Goal: Task Accomplishment & Management: Complete application form

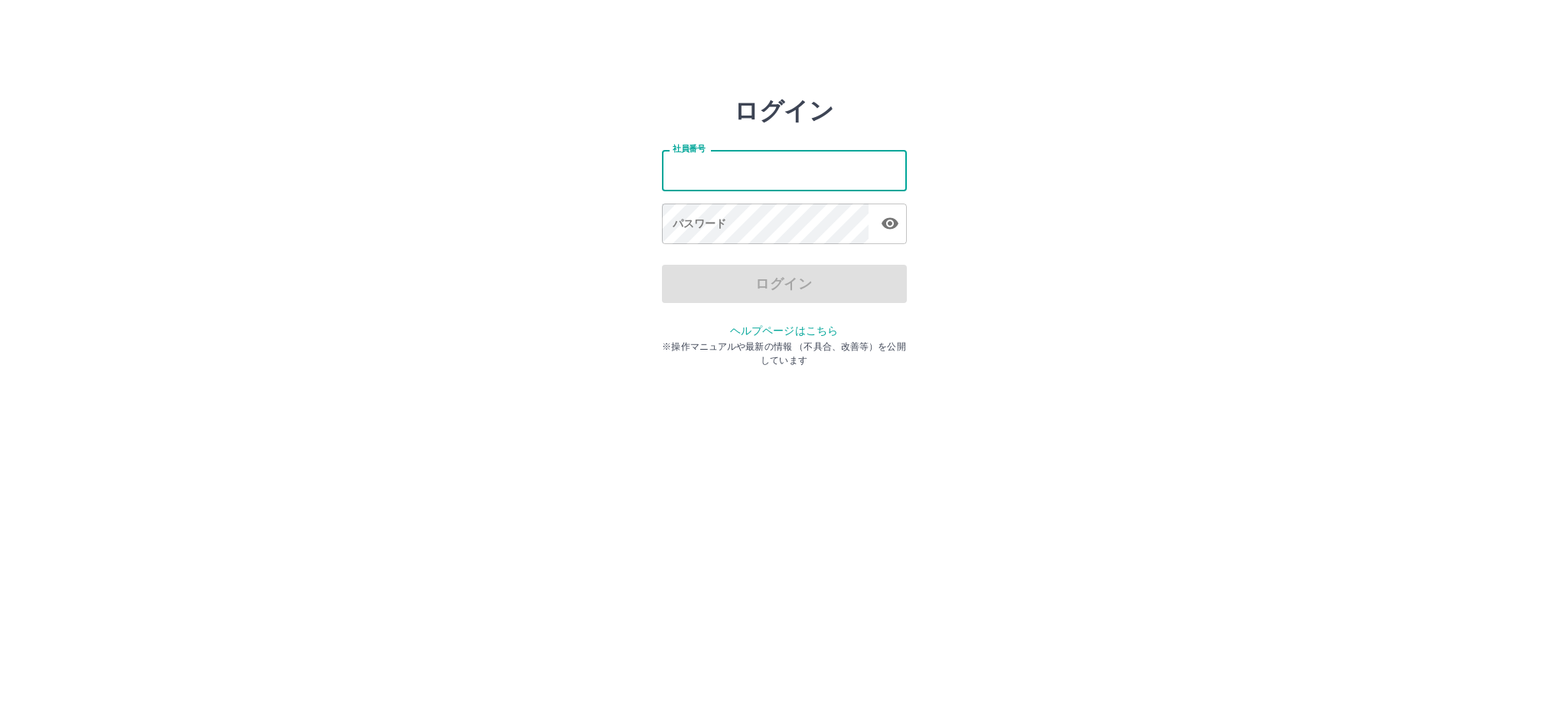
click at [788, 175] on input "社員番号" at bounding box center [784, 170] width 245 height 41
type input "*******"
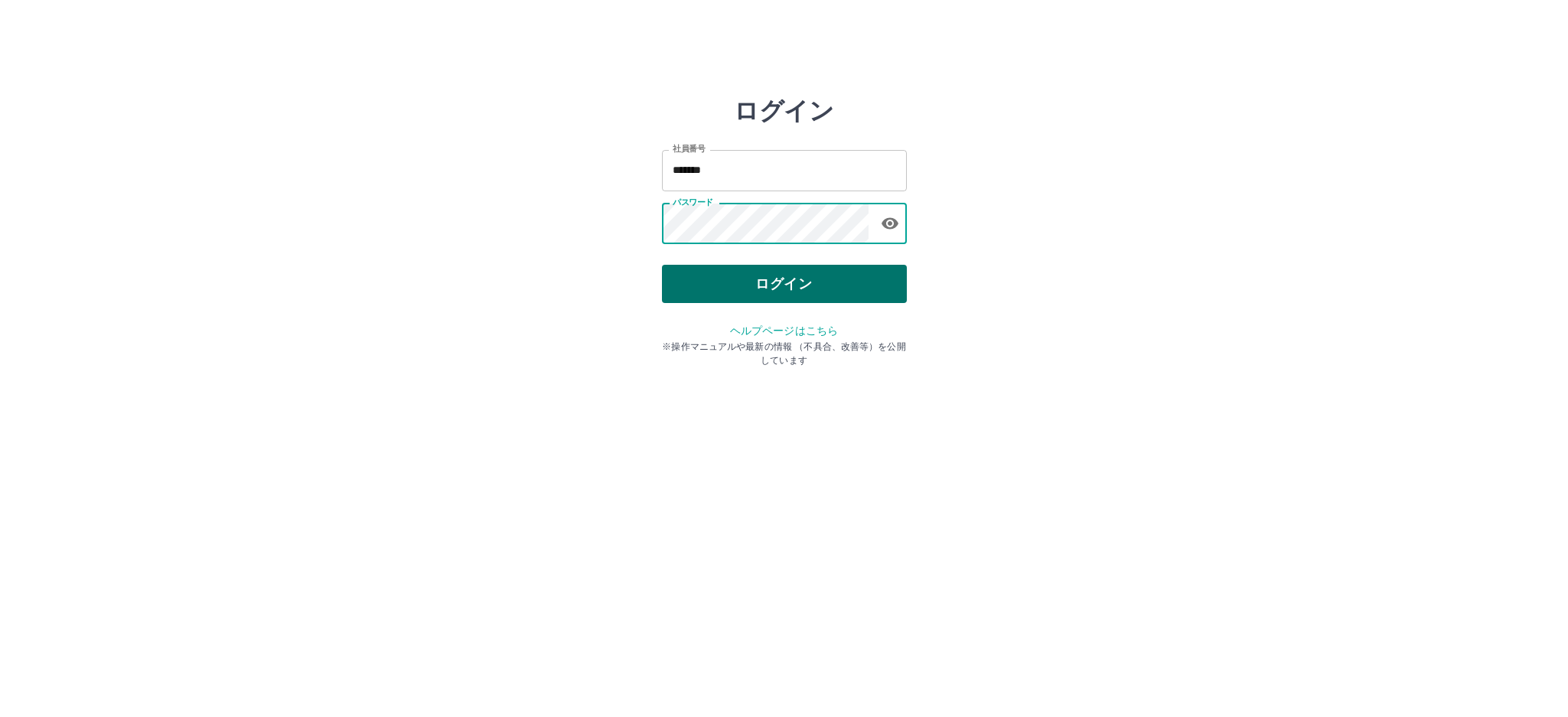
click at [737, 269] on button "ログイン" at bounding box center [784, 283] width 245 height 38
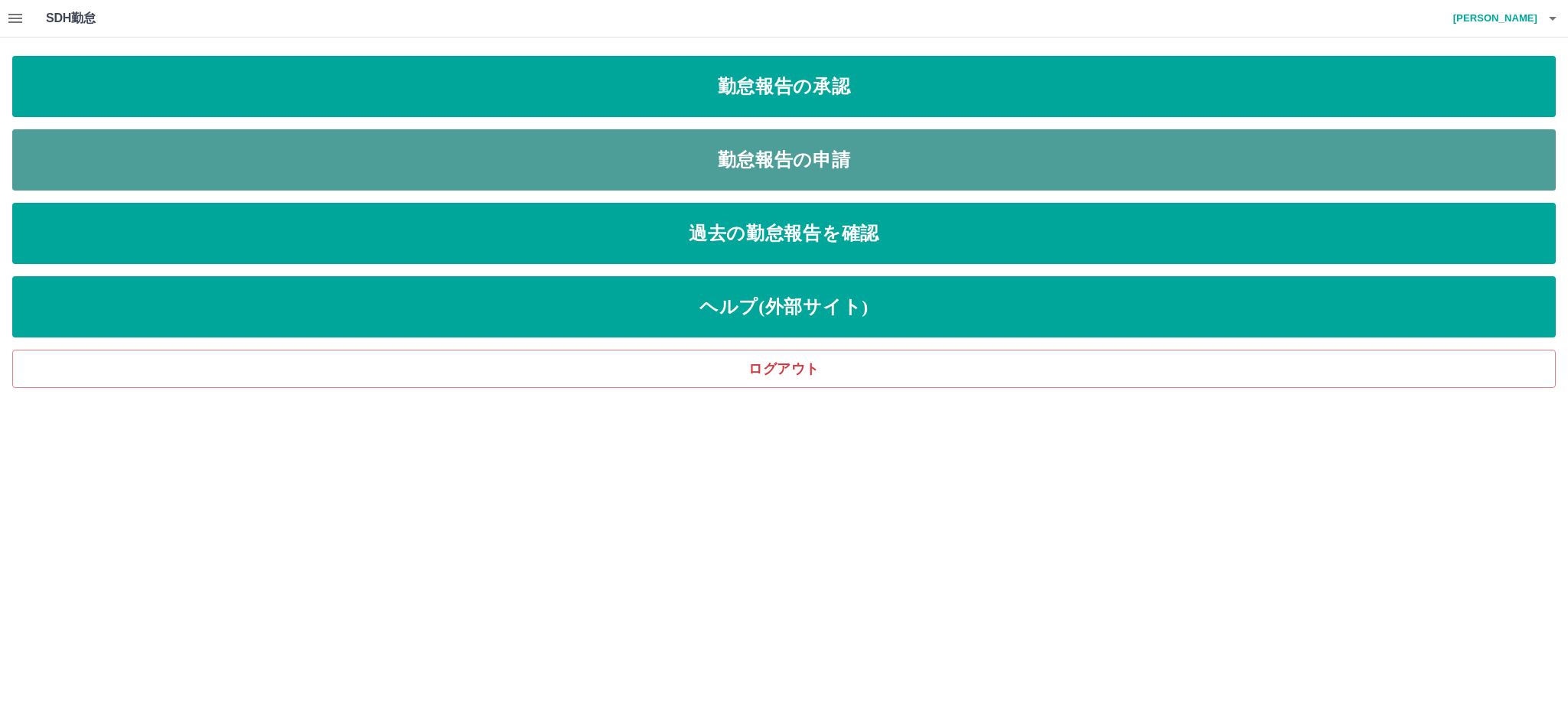
click at [677, 154] on link "勤怠報告の申請" at bounding box center [784, 160] width 1544 height 61
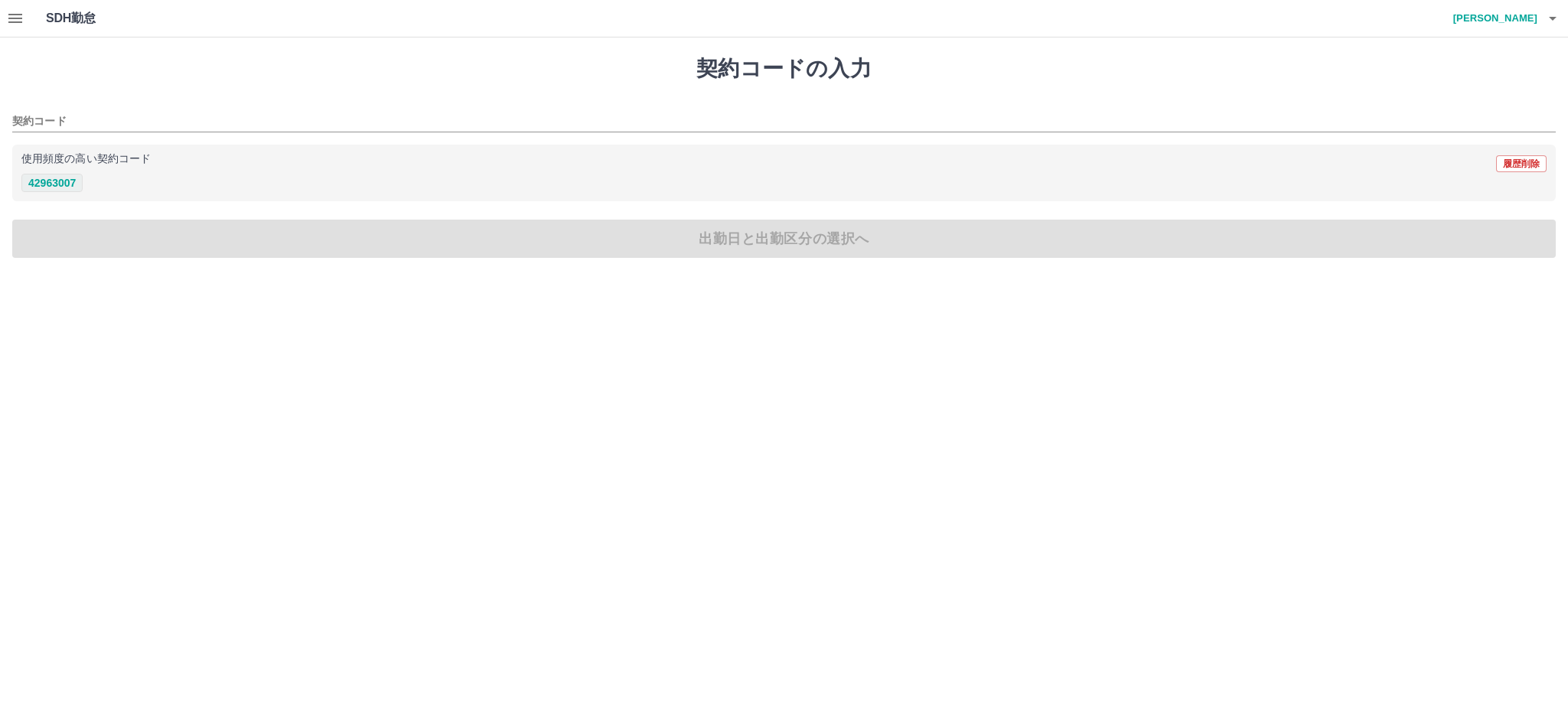
click at [66, 188] on button "42963007" at bounding box center [52, 182] width 61 height 18
type input "********"
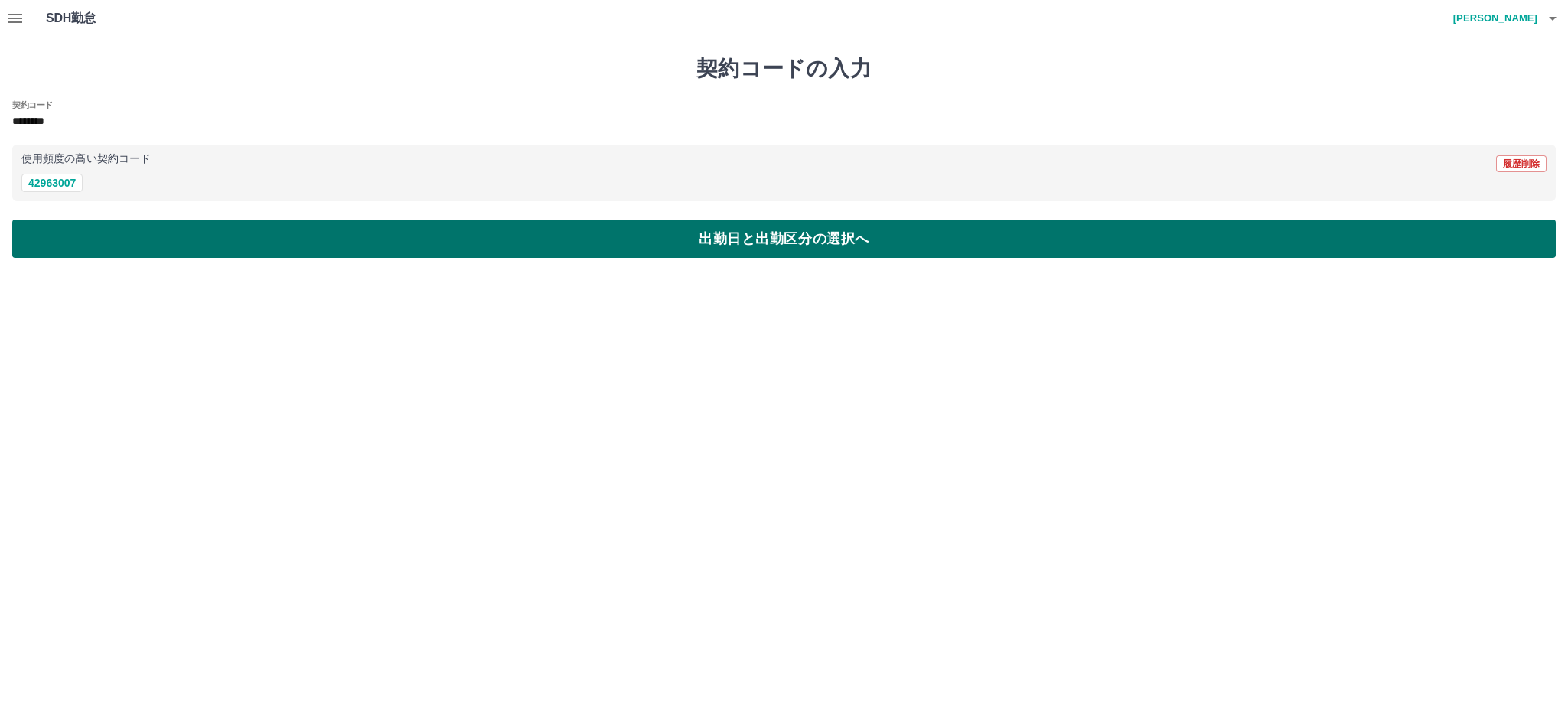
click at [303, 231] on button "出勤日と出勤区分の選択へ" at bounding box center [784, 238] width 1544 height 38
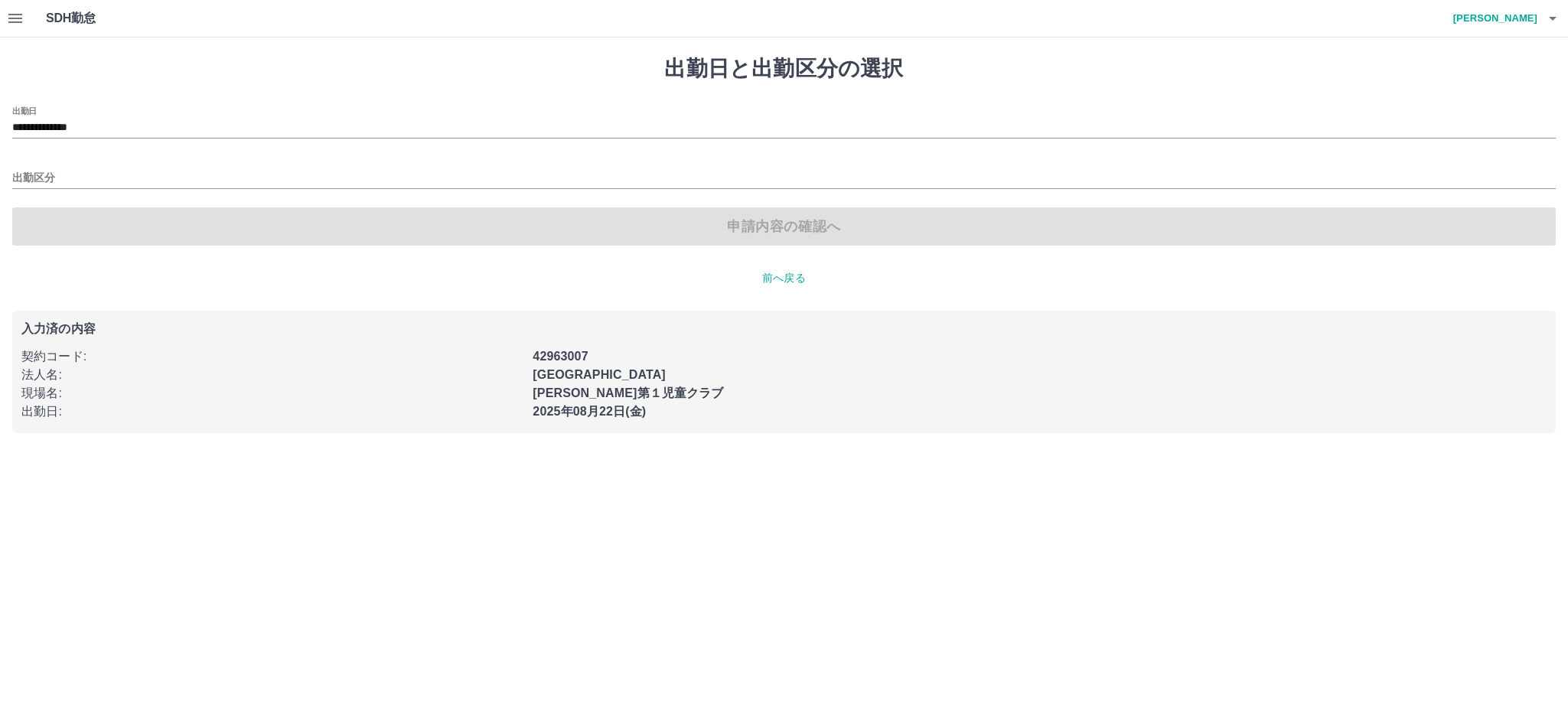
click at [33, 167] on div "出勤区分" at bounding box center [784, 172] width 1544 height 32
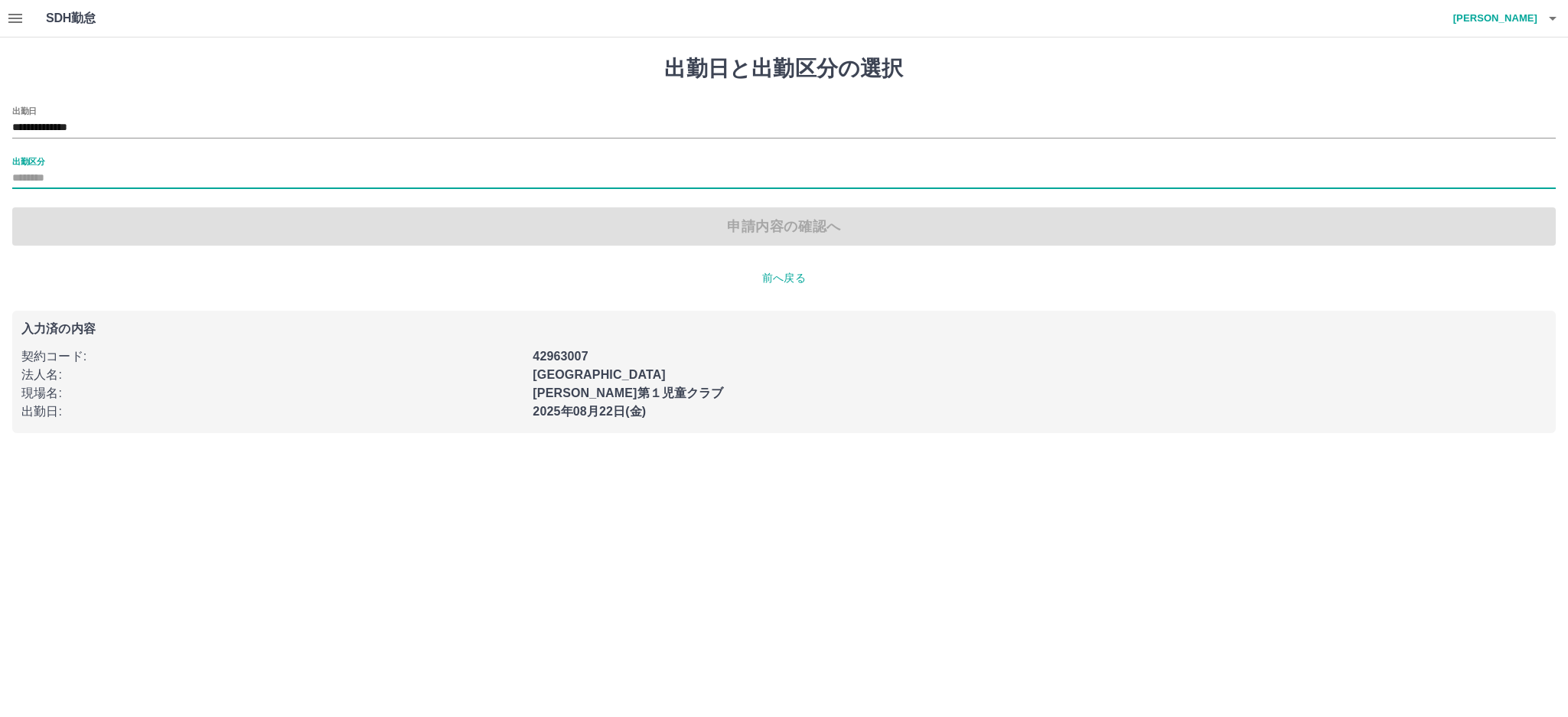
click at [67, 170] on input "出勤区分" at bounding box center [784, 179] width 1544 height 19
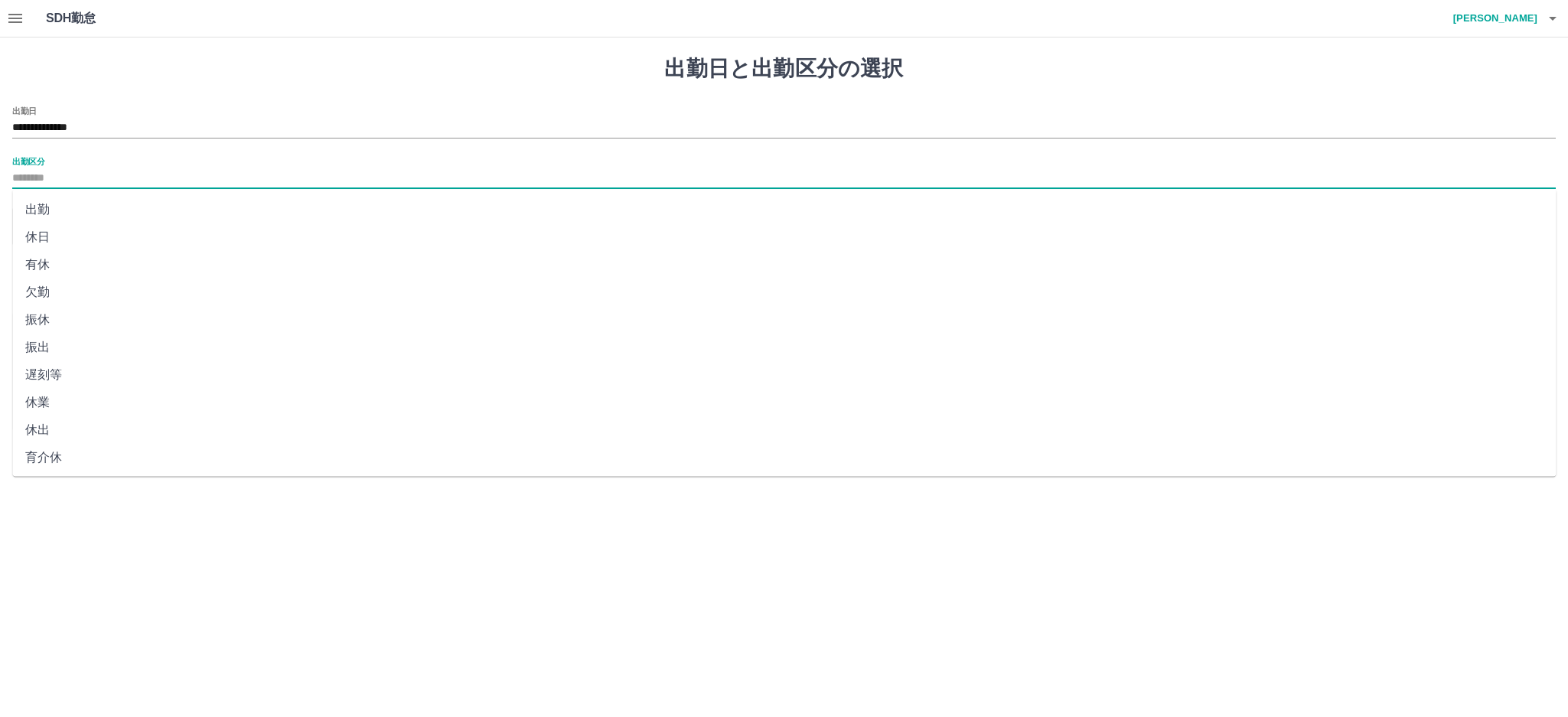
click at [45, 206] on li "出勤" at bounding box center [784, 209] width 1544 height 27
type input "**"
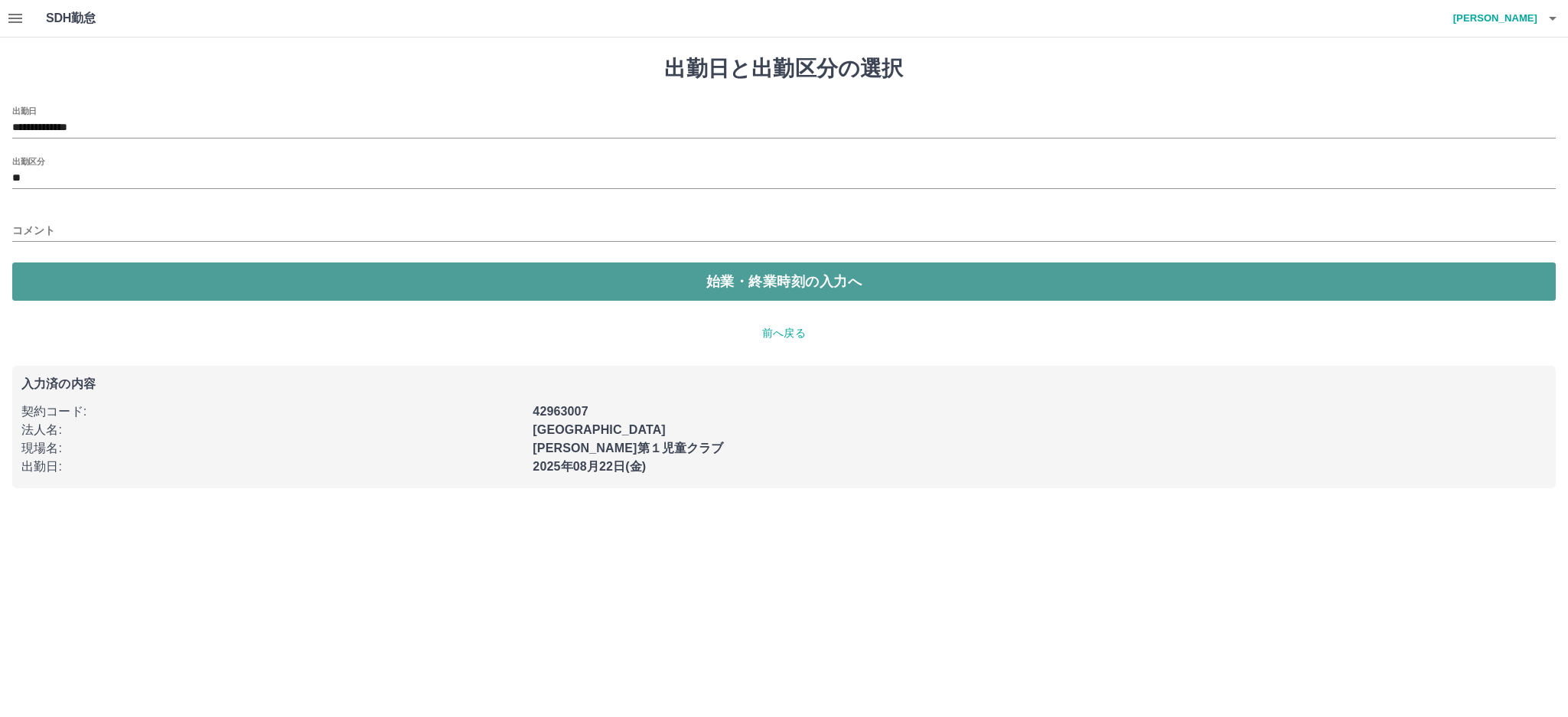
click at [439, 280] on button "始業・終業時刻の入力へ" at bounding box center [784, 281] width 1544 height 38
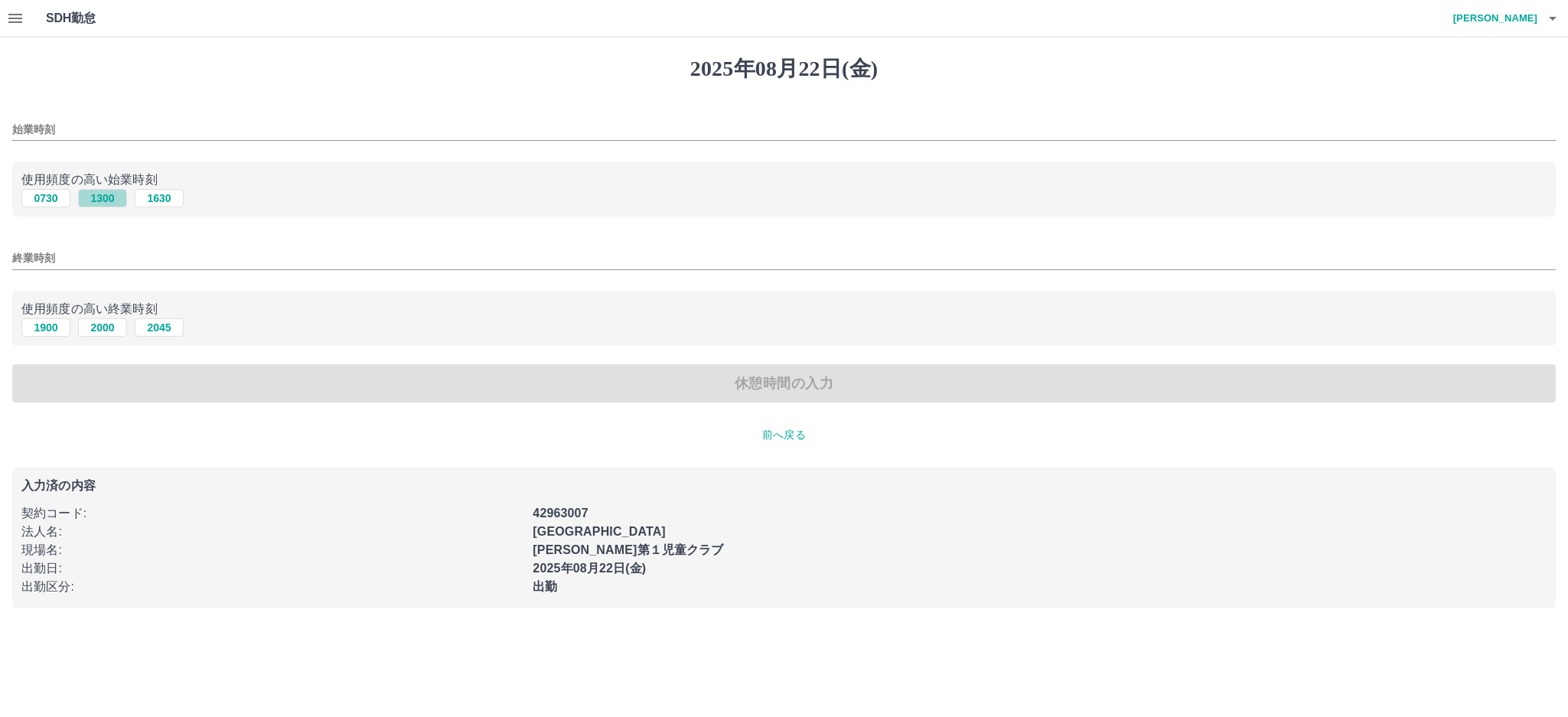
click at [97, 197] on button "1300" at bounding box center [102, 197] width 49 height 18
type input "****"
click at [49, 331] on button "1900" at bounding box center [46, 327] width 49 height 18
type input "****"
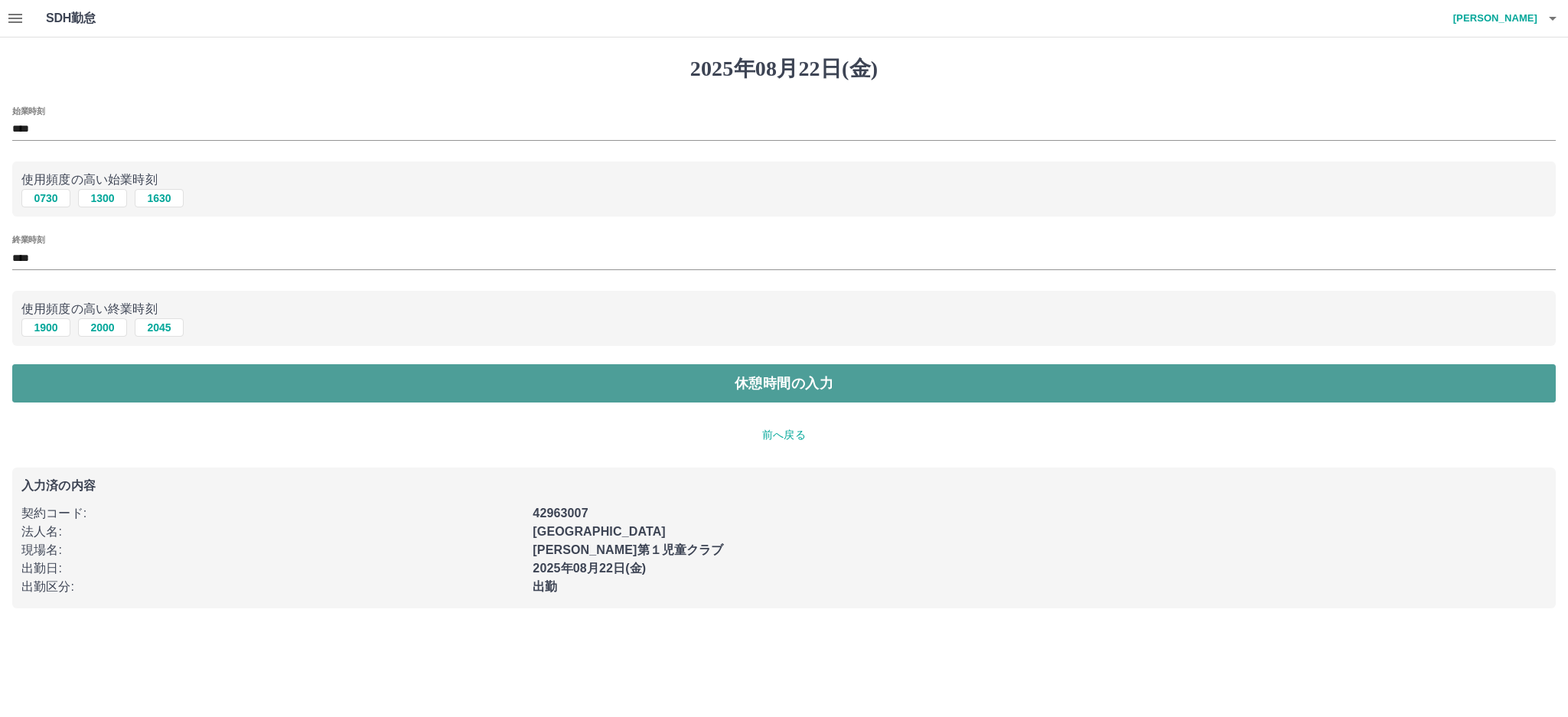
click at [652, 395] on button "休憩時間の入力" at bounding box center [784, 382] width 1544 height 38
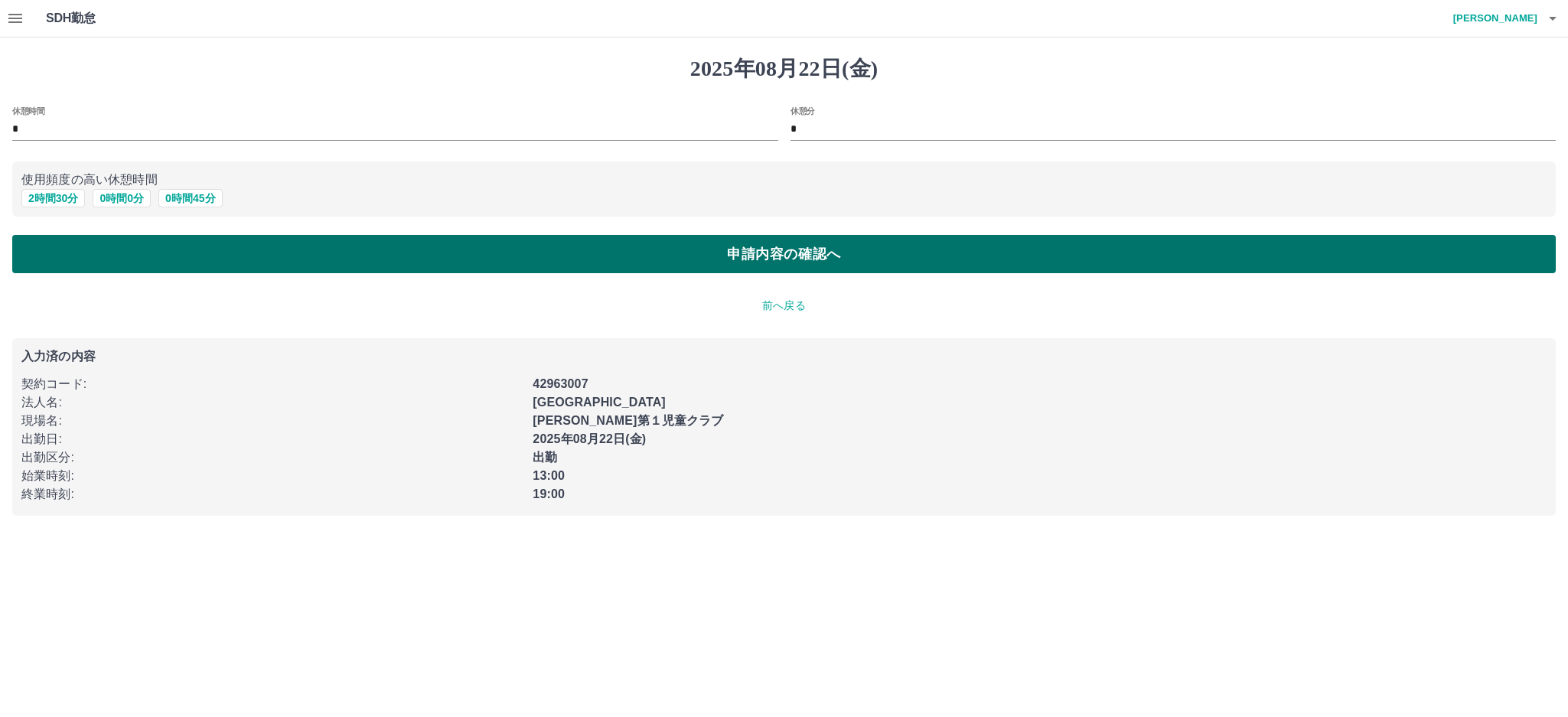
click at [671, 260] on button "申請内容の確認へ" at bounding box center [784, 253] width 1544 height 38
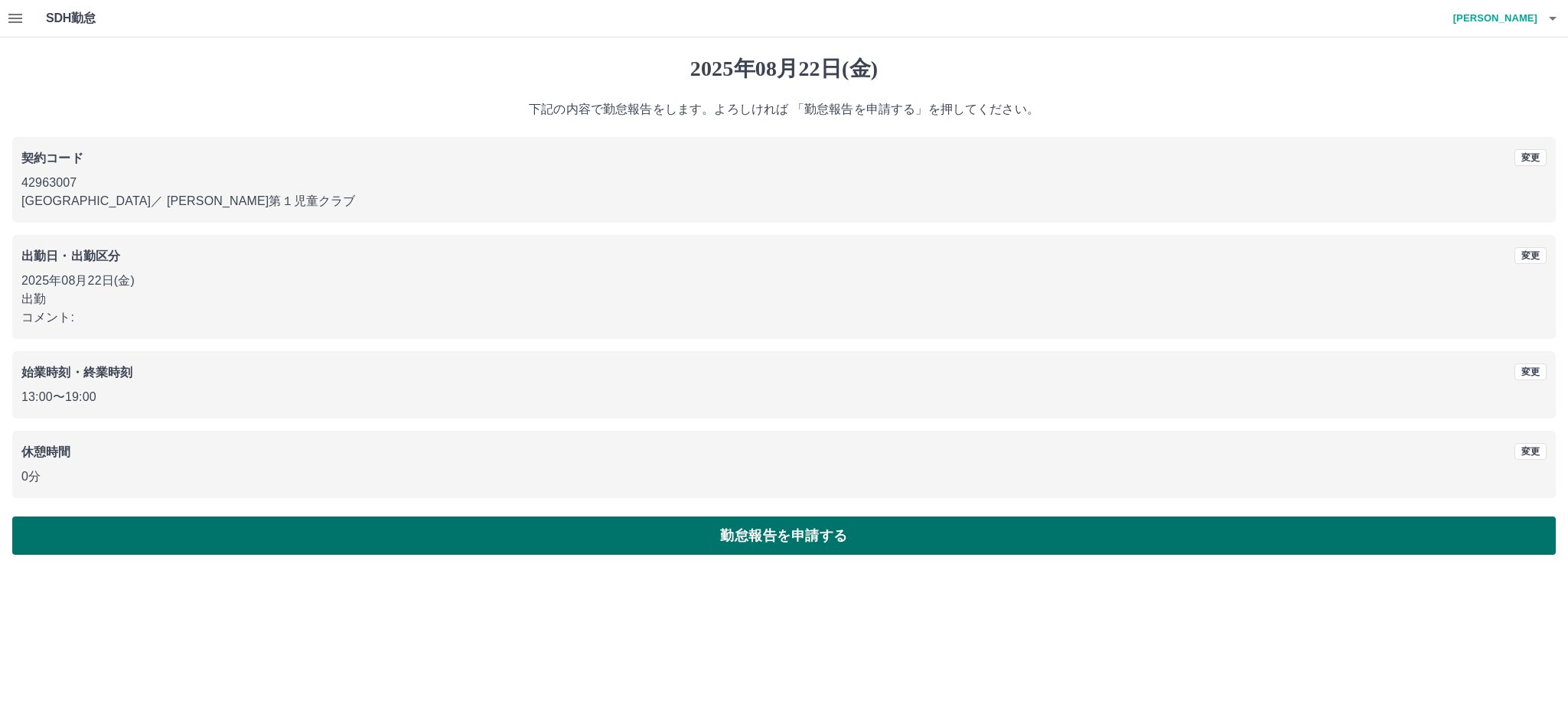
click at [535, 537] on button "勤怠報告を申請する" at bounding box center [784, 535] width 1544 height 38
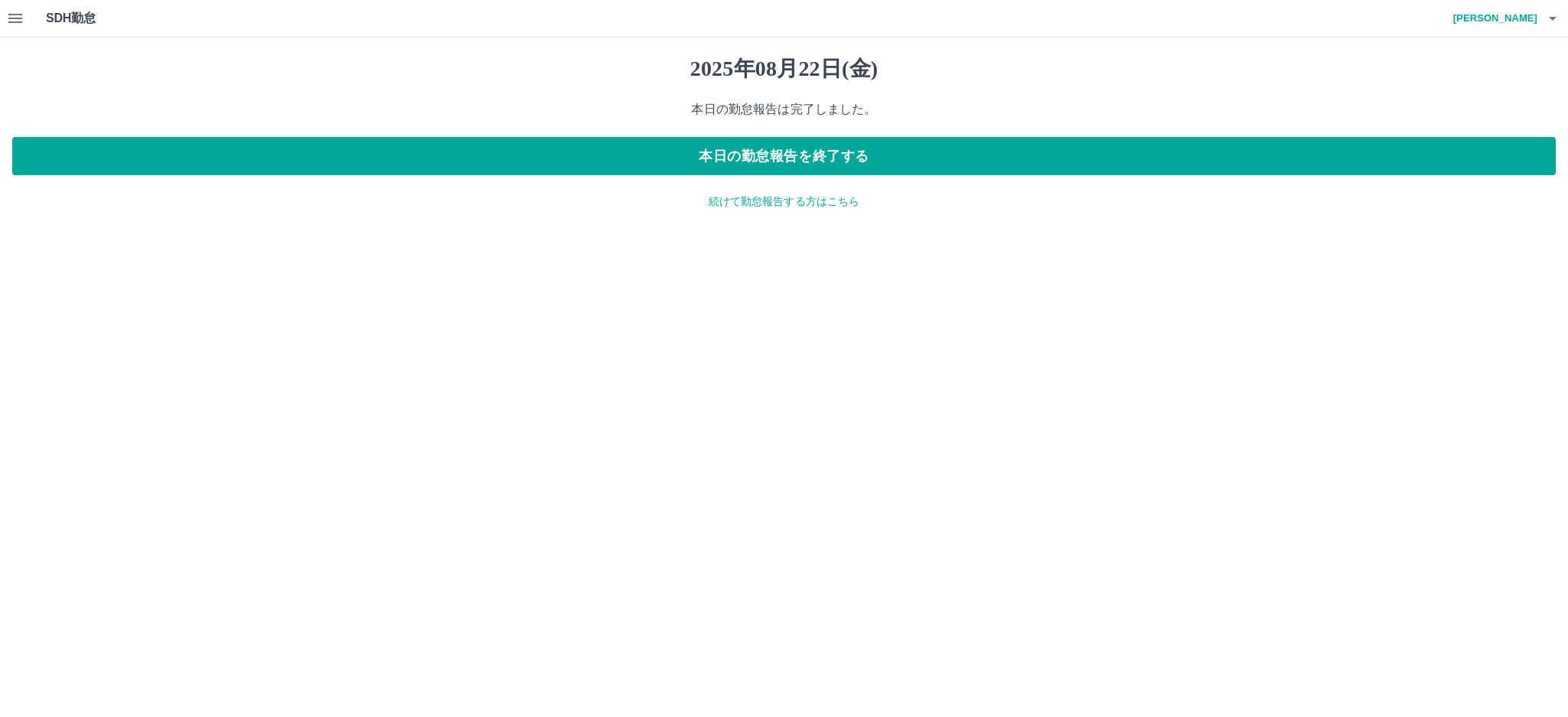
click at [18, 14] on icon "button" at bounding box center [16, 18] width 14 height 9
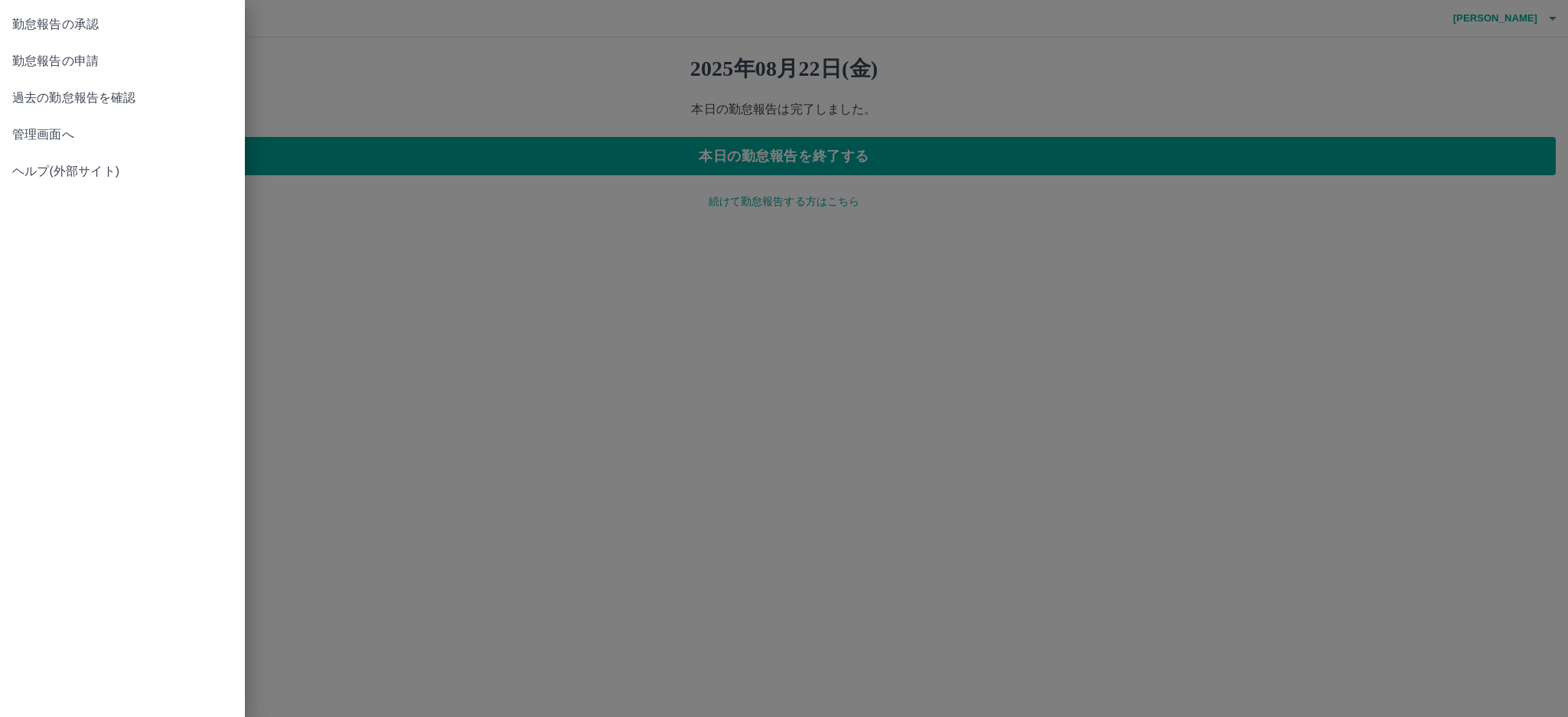
click at [59, 124] on link "管理画面へ" at bounding box center [123, 135] width 245 height 37
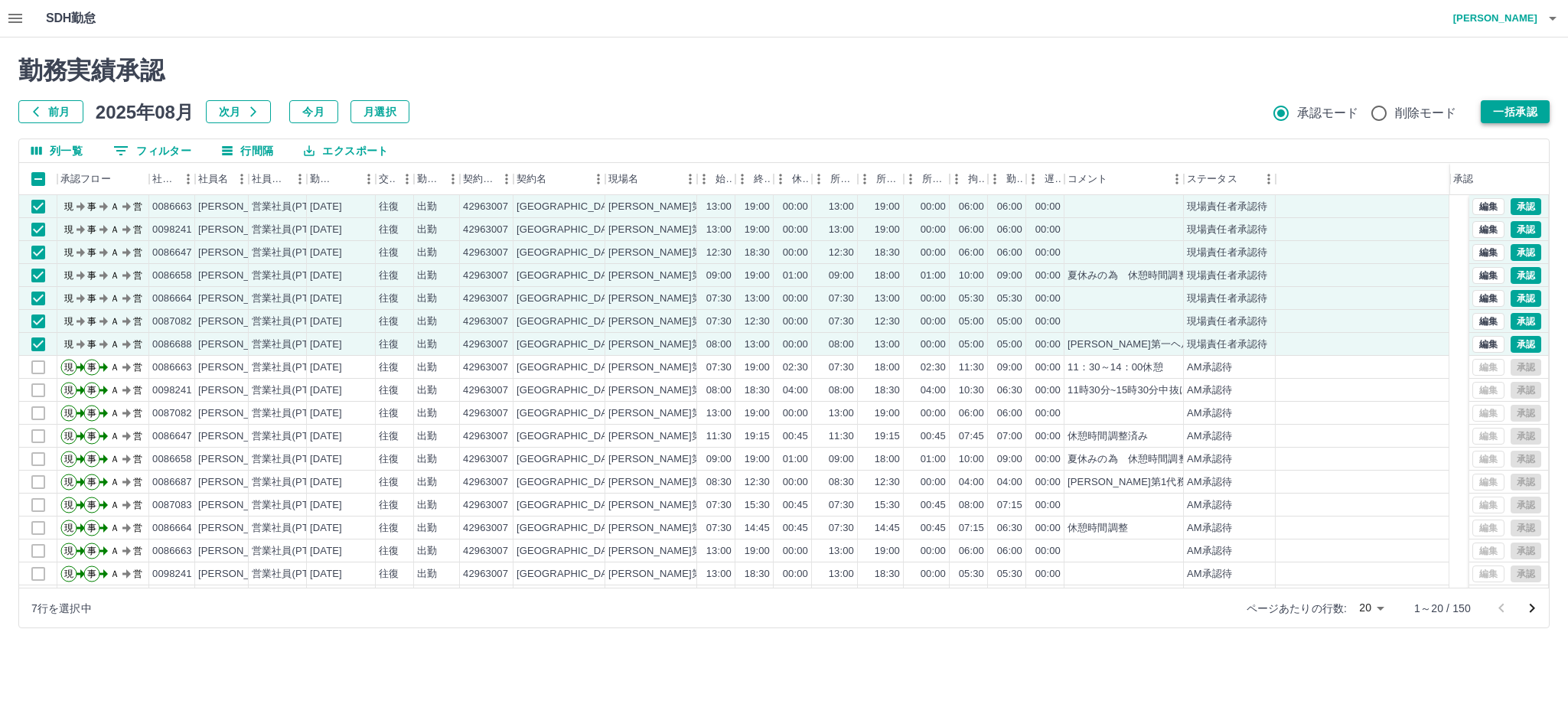
drag, startPoint x: 1518, startPoint y: 120, endPoint x: 1481, endPoint y: 120, distance: 37.0
click at [1519, 120] on button "一括承認" at bounding box center [1514, 112] width 69 height 23
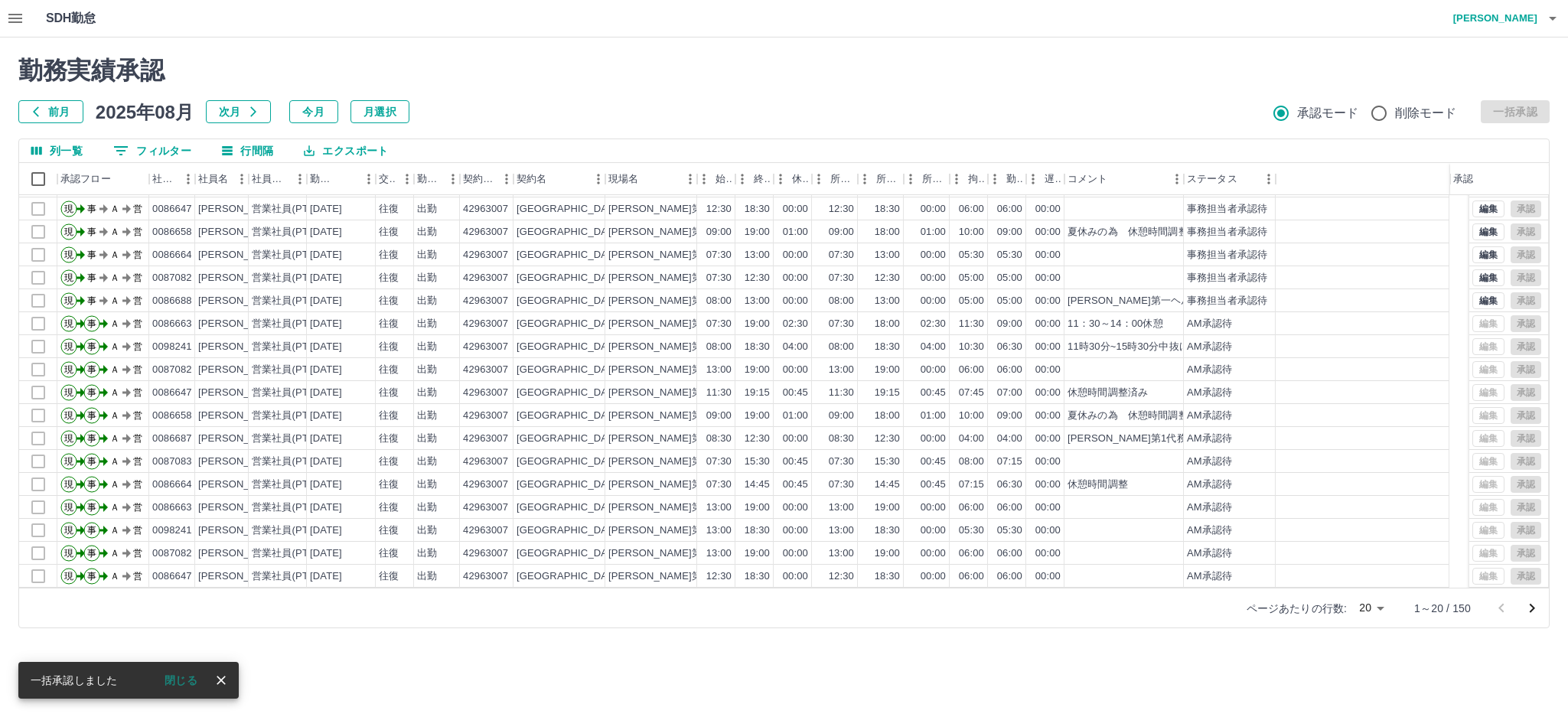
scroll to position [67, 0]
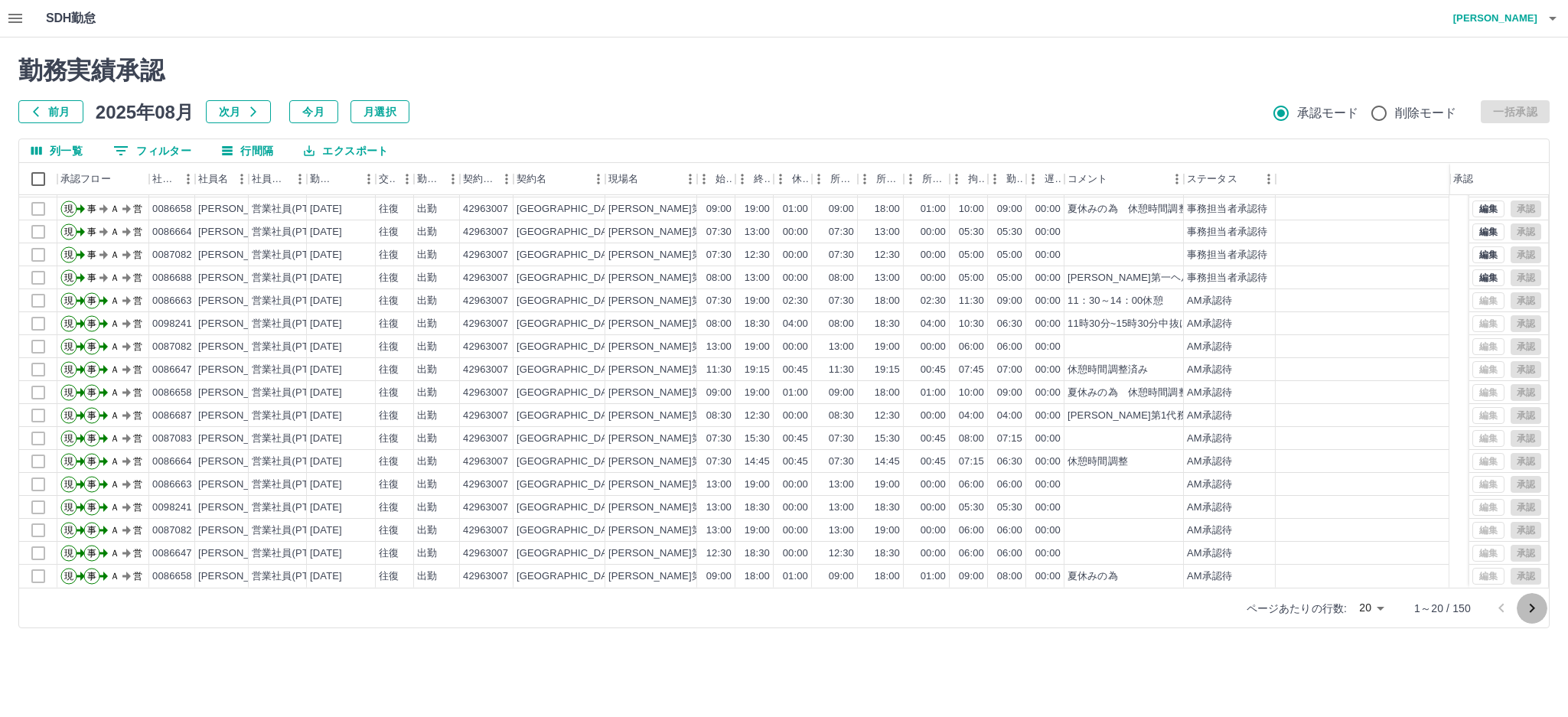
click at [1532, 606] on icon "次のページへ" at bounding box center [1533, 607] width 6 height 9
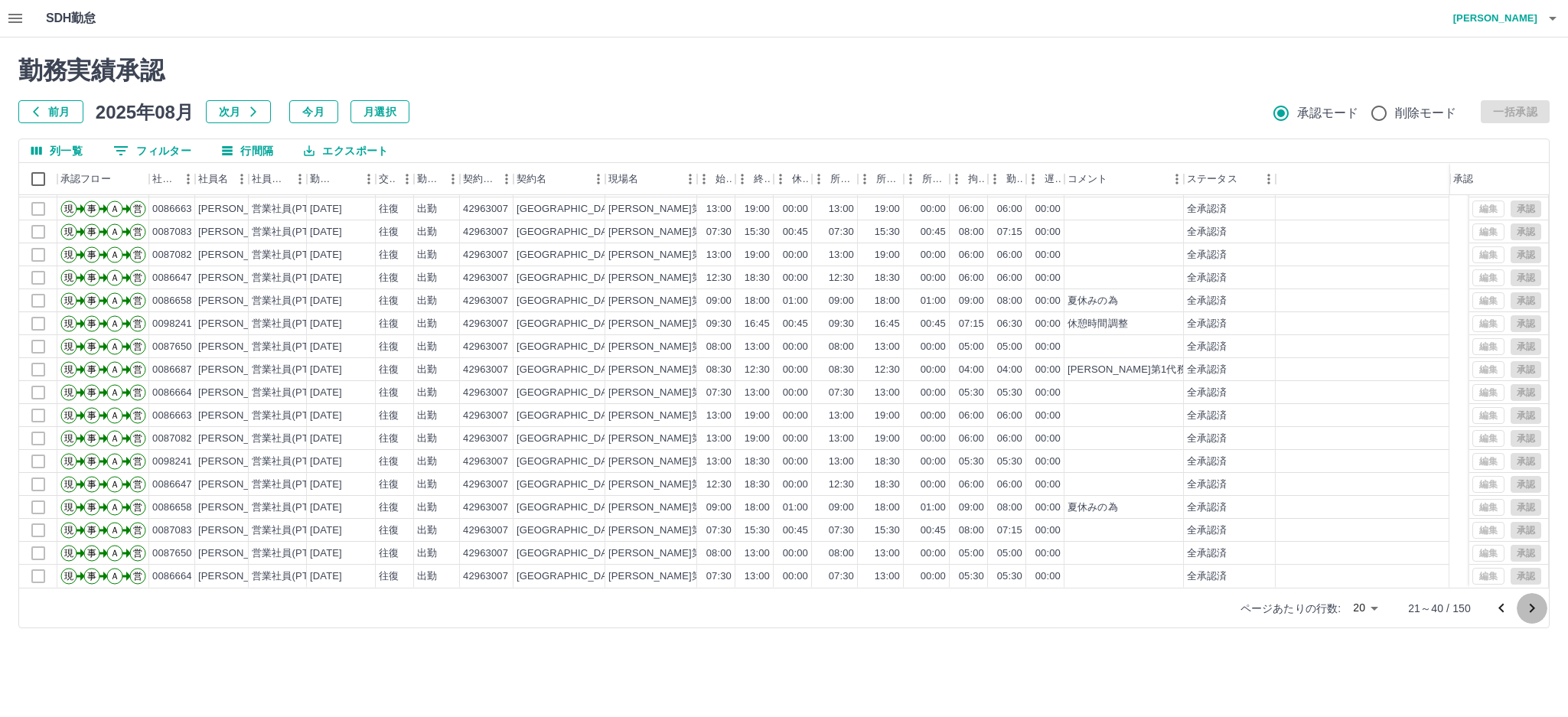
click at [1525, 601] on icon "次のページへ" at bounding box center [1532, 608] width 18 height 18
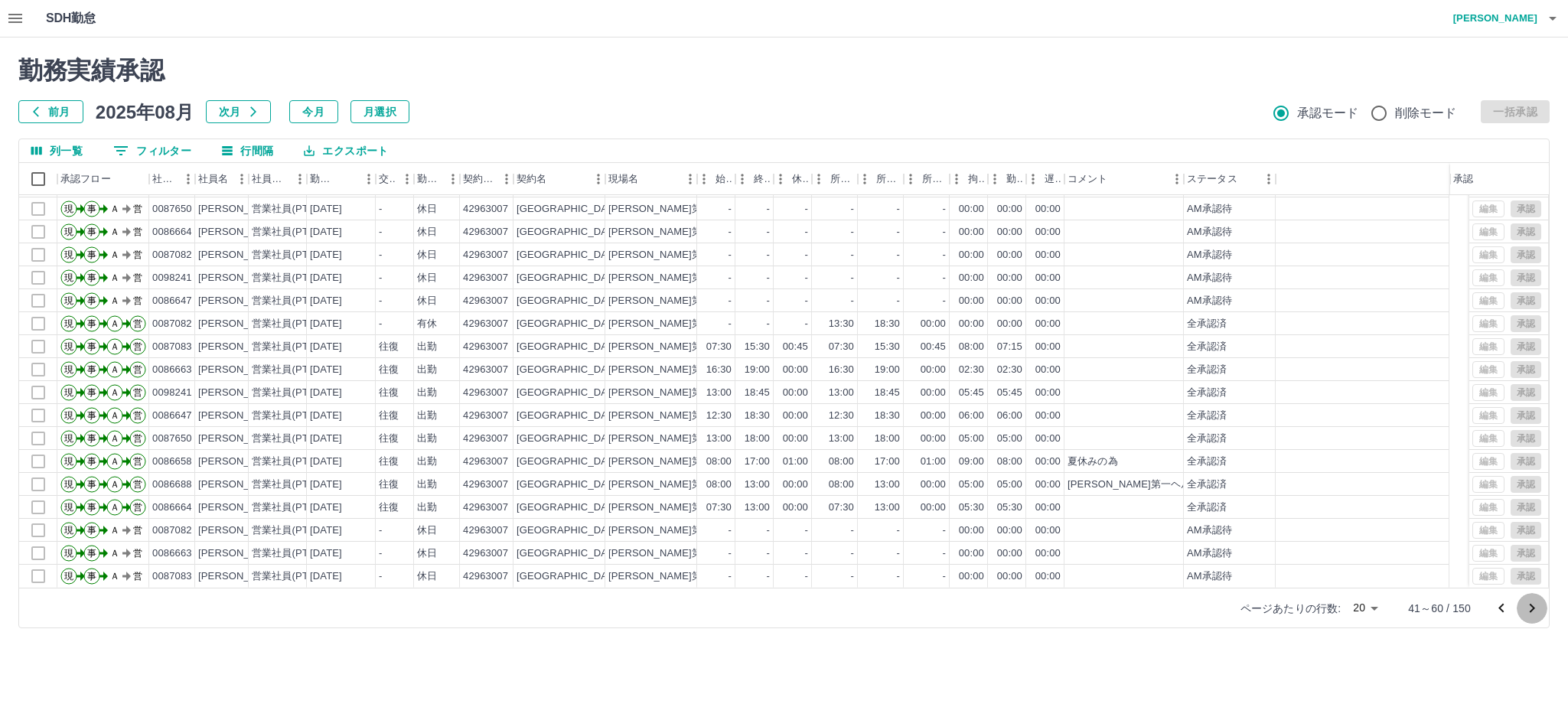
click at [1538, 608] on icon "次のページへ" at bounding box center [1532, 608] width 18 height 18
